Goal: Find specific page/section: Find specific page/section

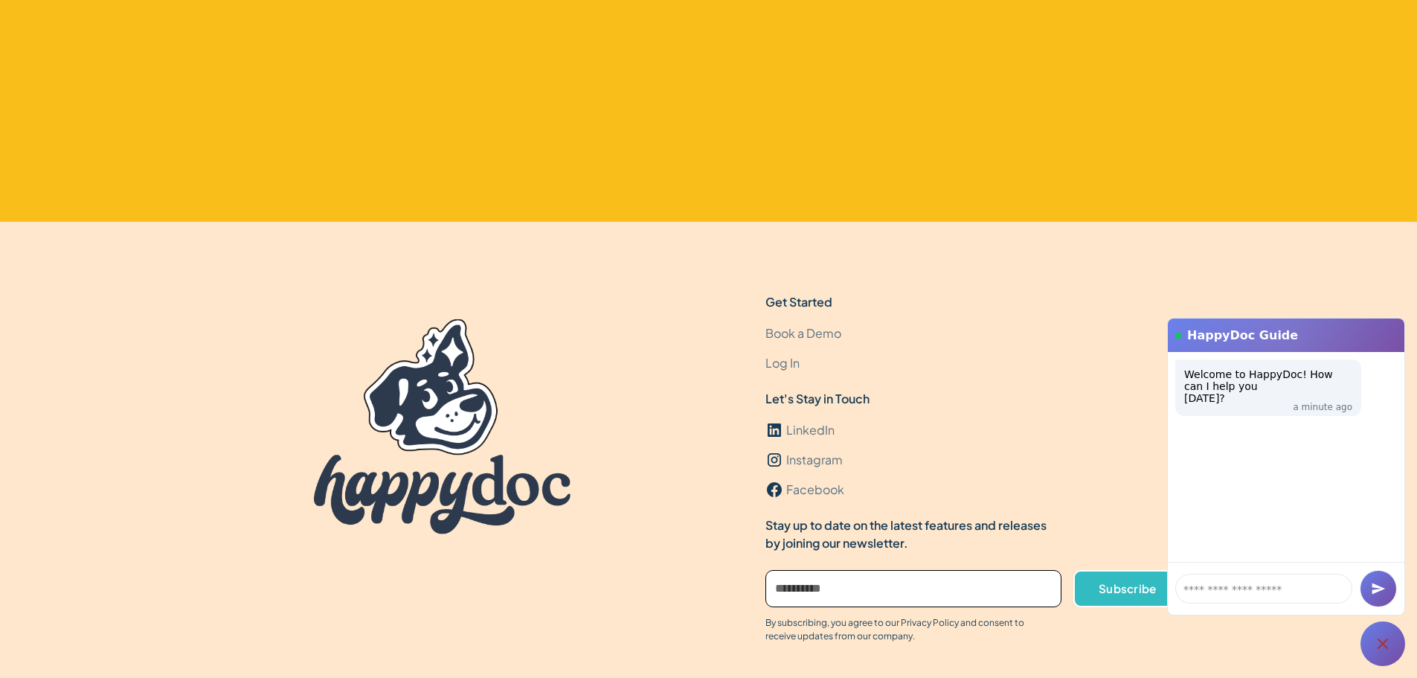
scroll to position [4573, 0]
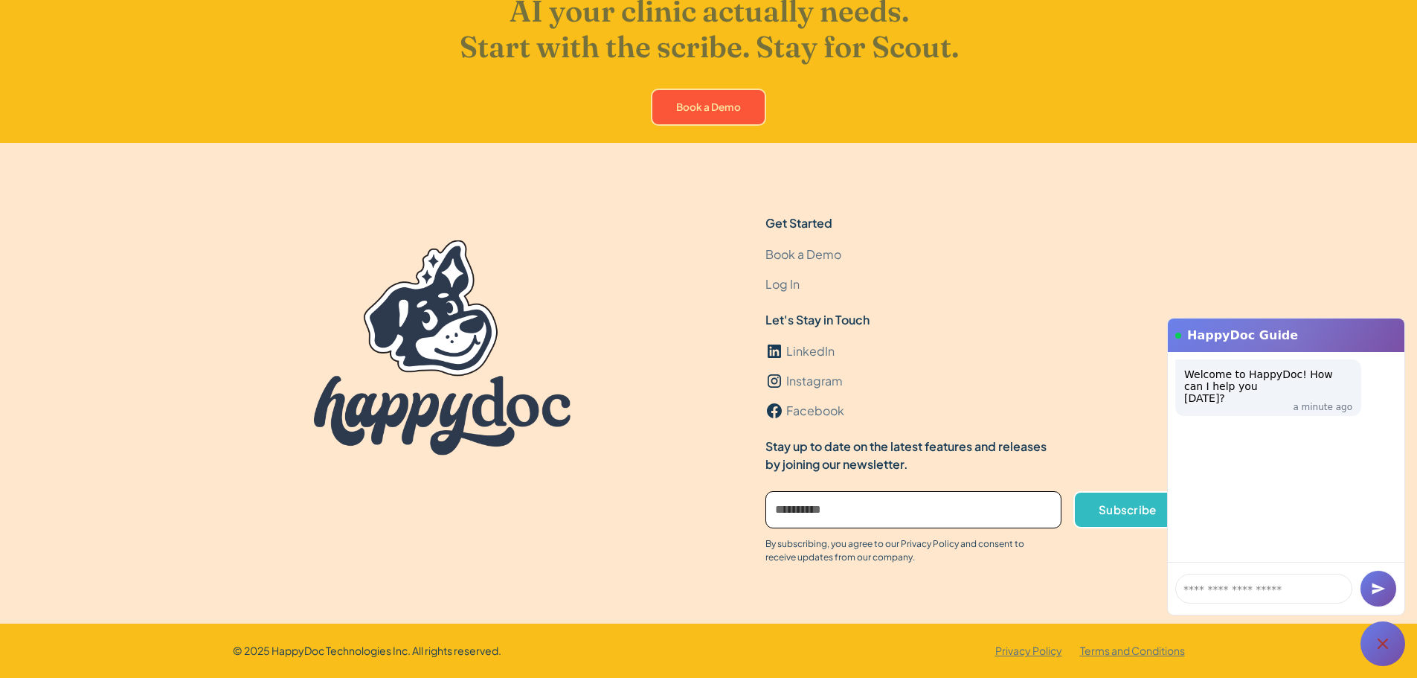
drag, startPoint x: 519, startPoint y: 124, endPoint x: 495, endPoint y: 360, distance: 237.8
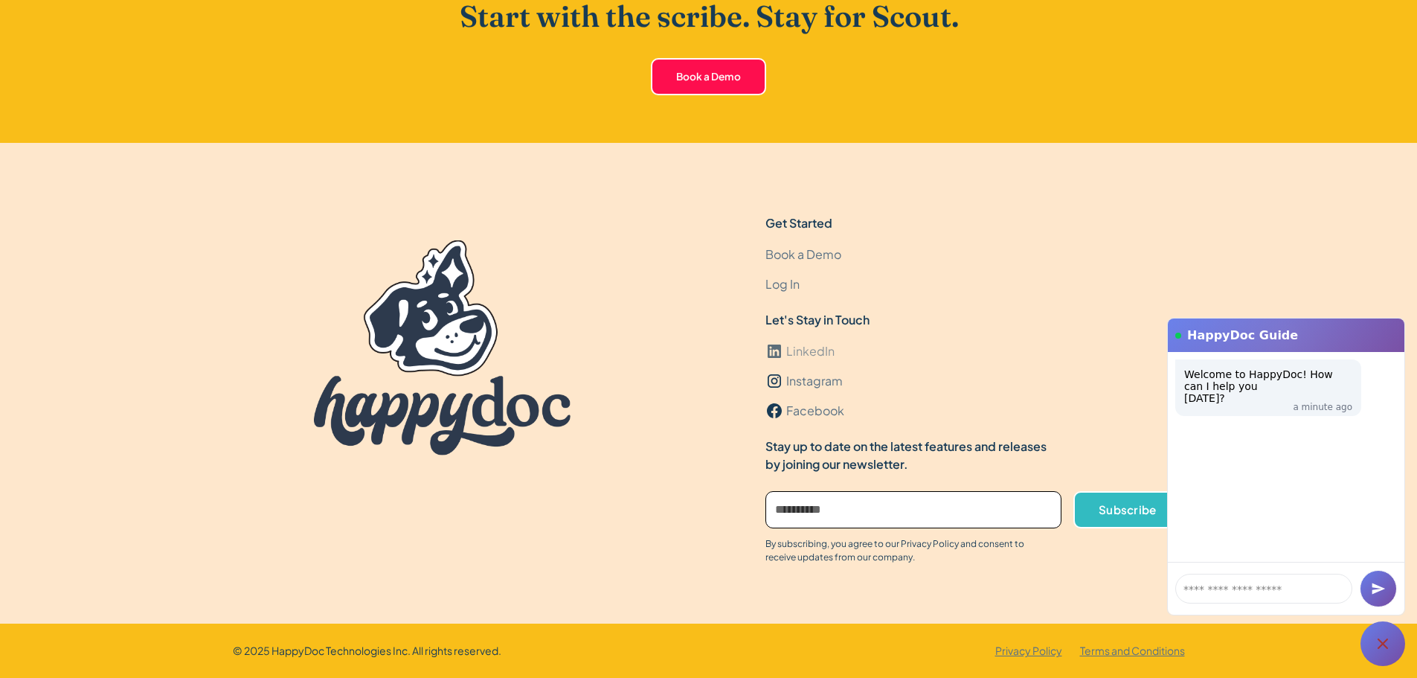
click at [796, 349] on div "LinkedIn" at bounding box center [810, 351] width 48 height 18
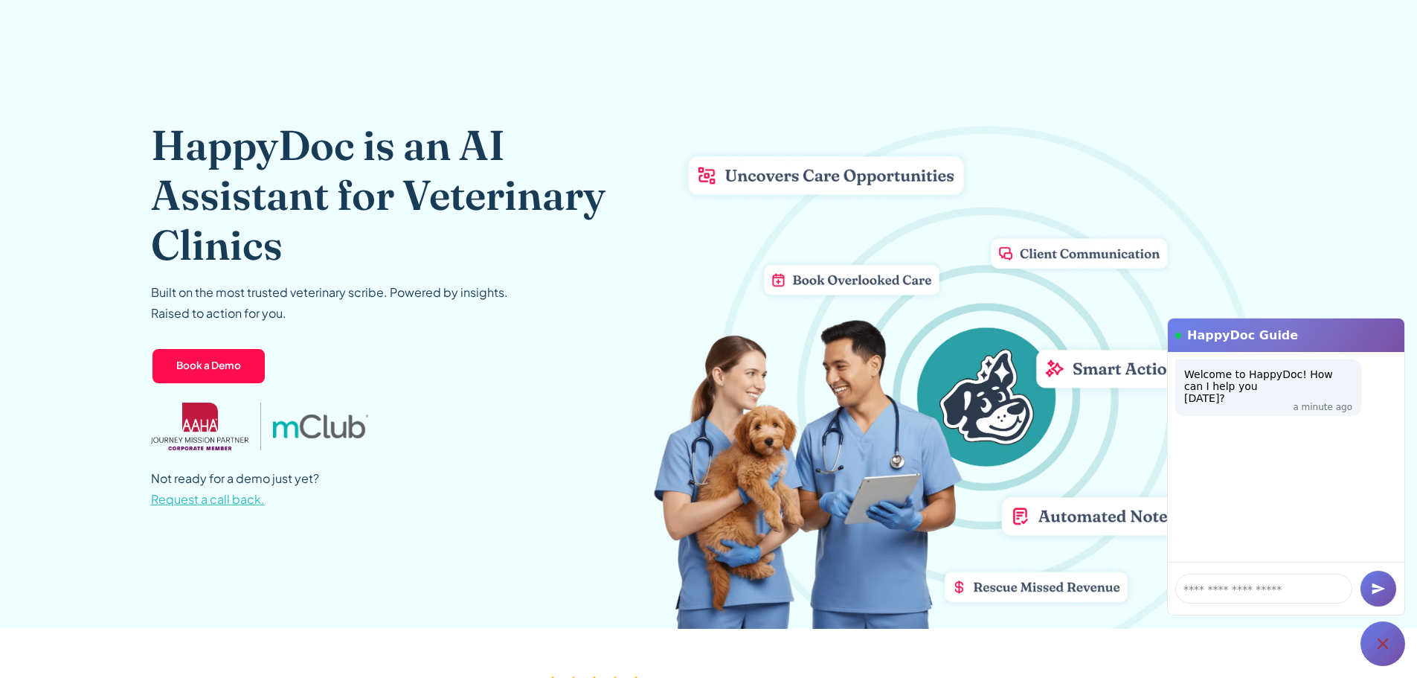
scroll to position [0, 0]
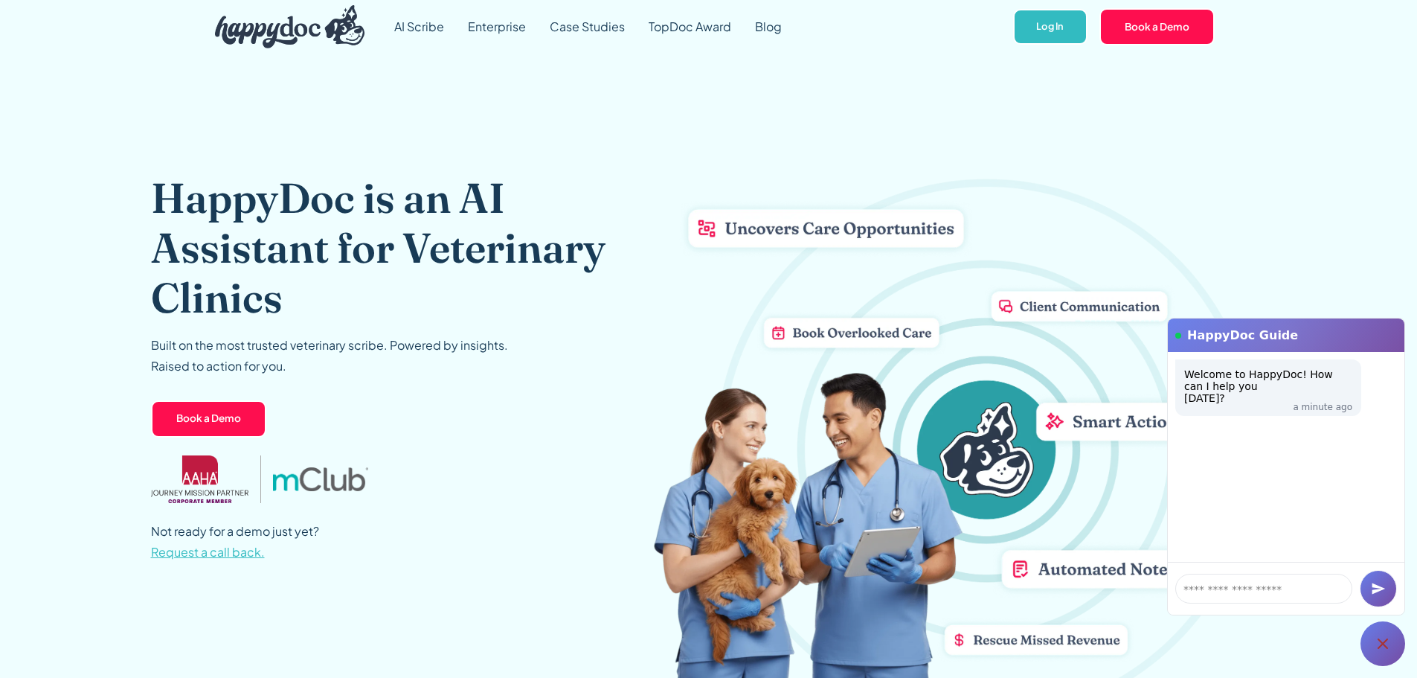
drag, startPoint x: 599, startPoint y: 475, endPoint x: 590, endPoint y: 191, distance: 284.4
click at [1385, 635] on icon at bounding box center [1383, 644] width 18 height 18
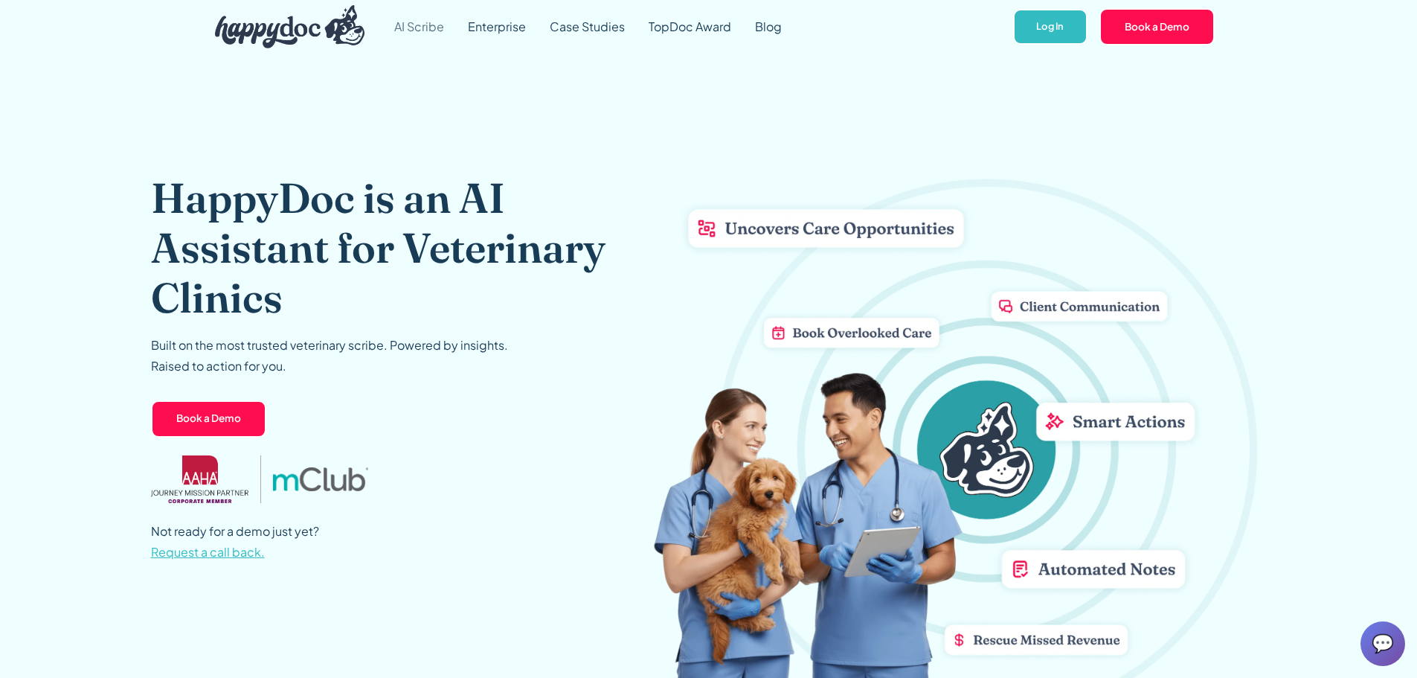
click at [425, 31] on link "AI Scribe" at bounding box center [419, 27] width 74 height 54
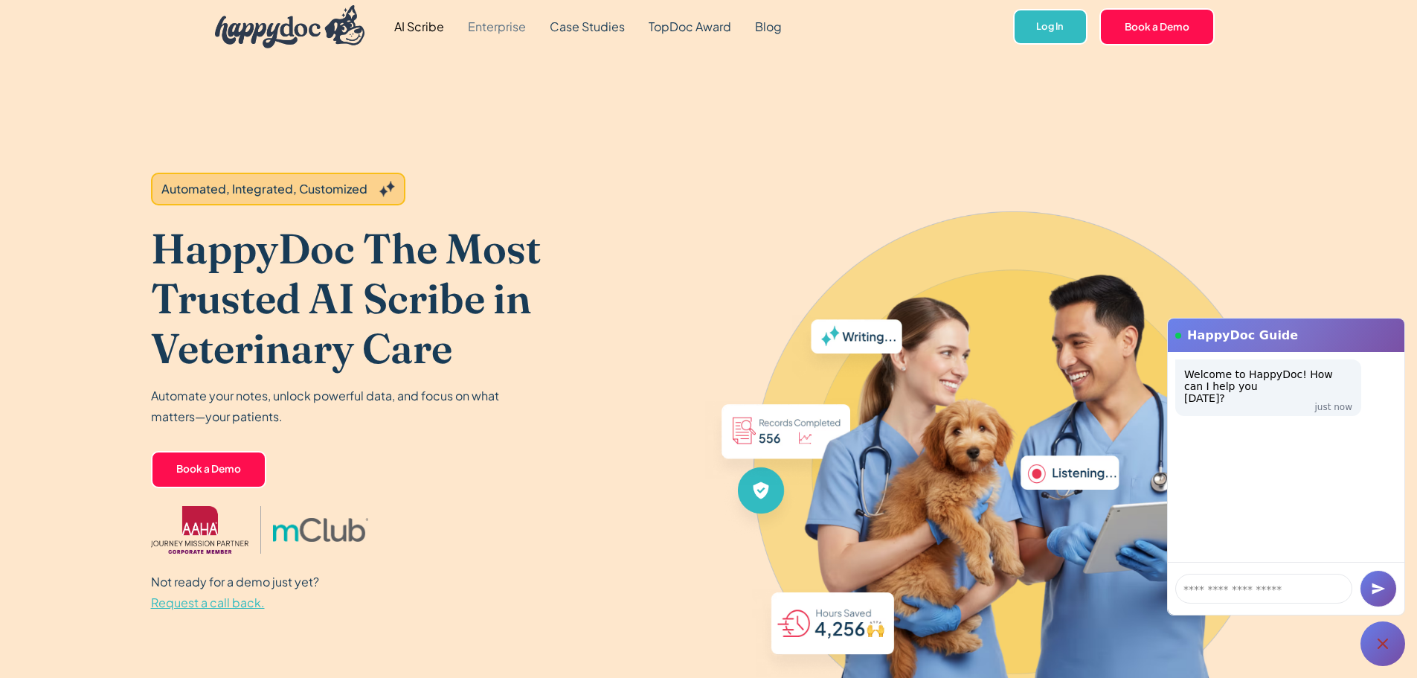
click at [501, 21] on link "Enterprise" at bounding box center [497, 27] width 82 height 54
